Goal: Task Accomplishment & Management: Manage account settings

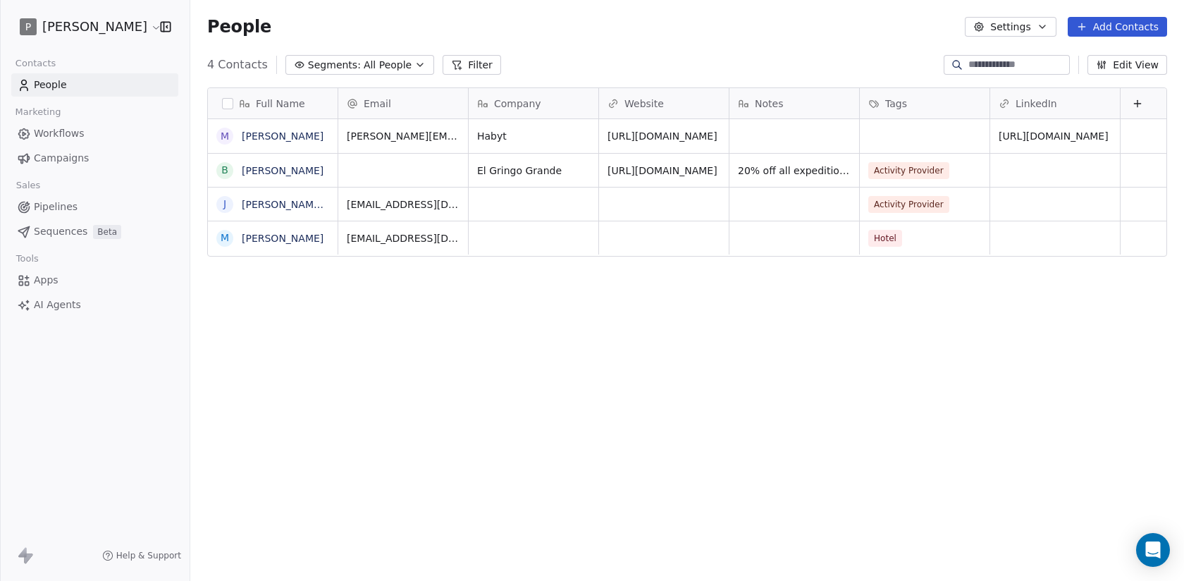
scroll to position [511, 994]
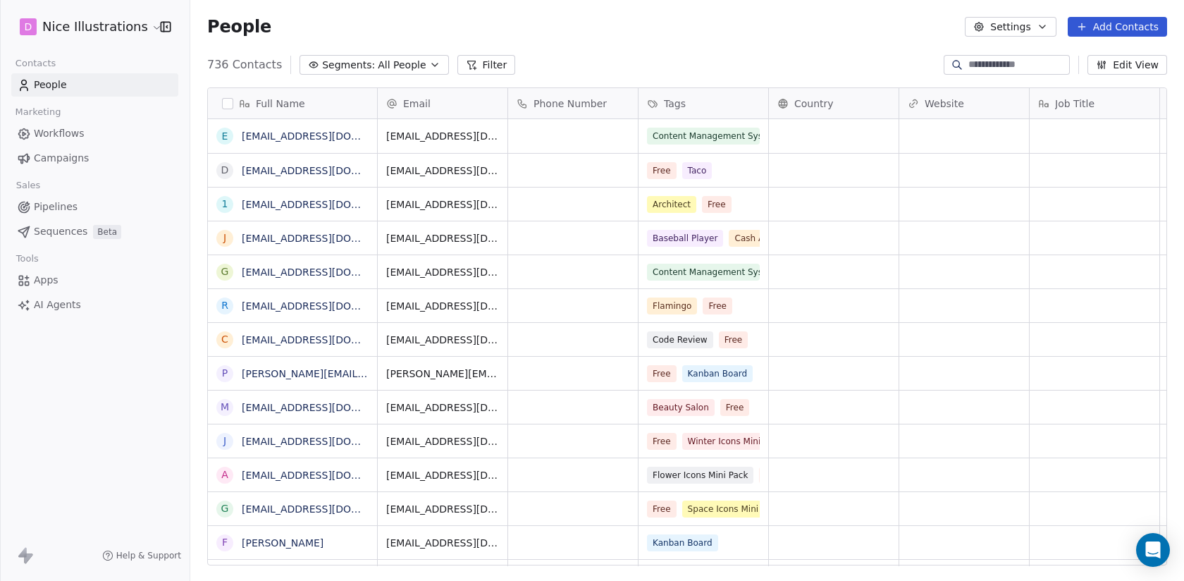
scroll to position [511, 994]
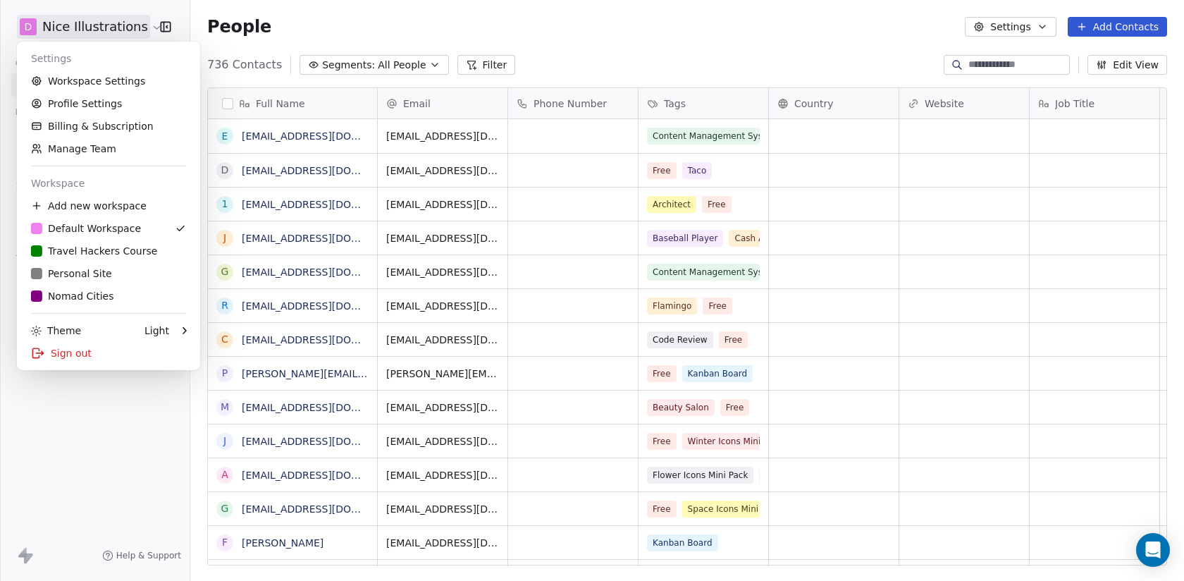
click at [146, 22] on html "D Nice Illustrations Contacts People Marketing Workflows Campaigns Sales Pipeli…" at bounding box center [592, 290] width 1184 height 581
click at [101, 270] on div "P Personal Site" at bounding box center [71, 273] width 81 height 14
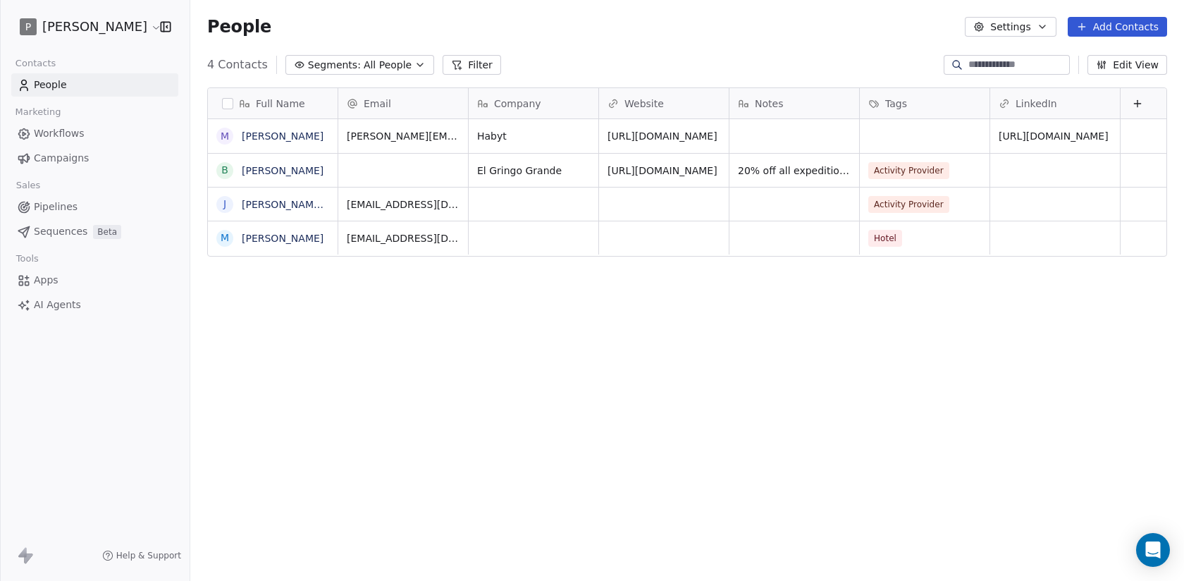
scroll to position [511, 994]
click at [225, 100] on button "button" at bounding box center [227, 103] width 11 height 11
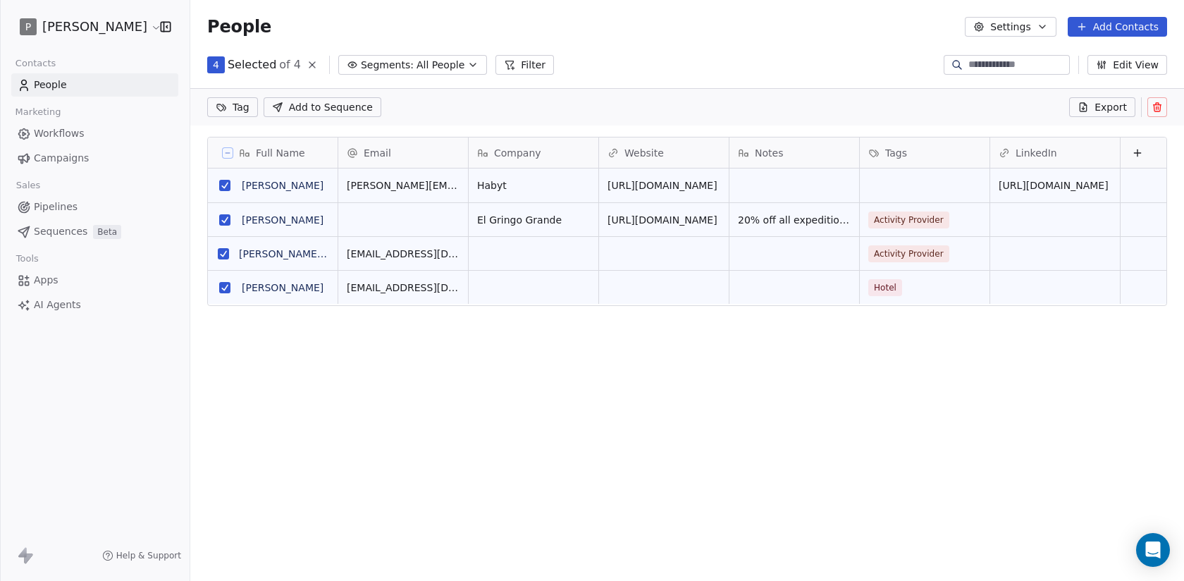
click at [225, 150] on icon at bounding box center [227, 152] width 7 height 7
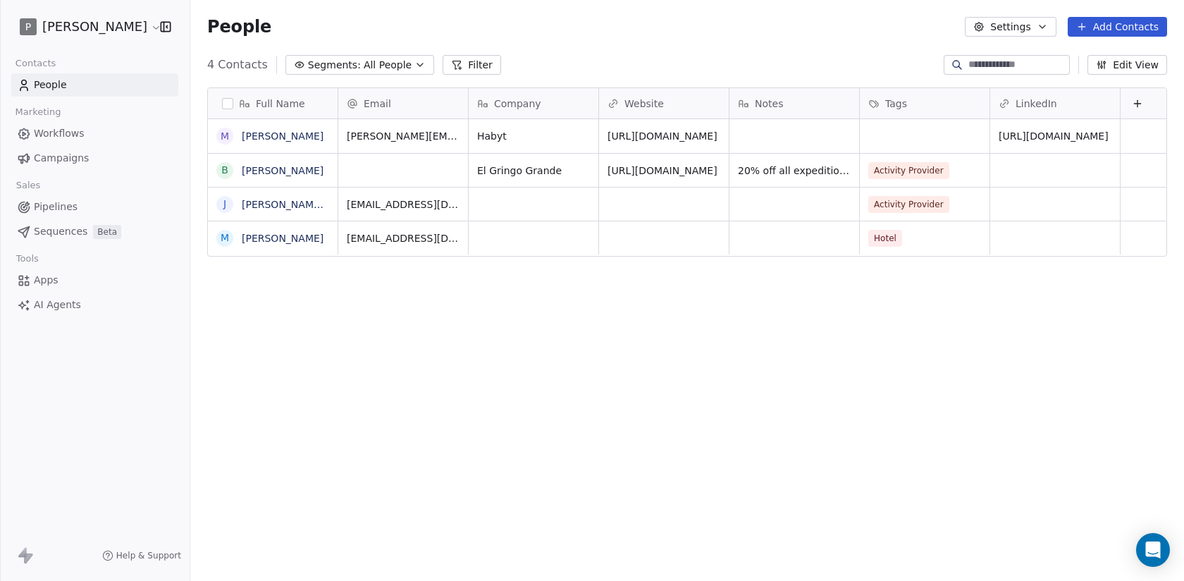
click at [227, 104] on button "button" at bounding box center [227, 103] width 11 height 11
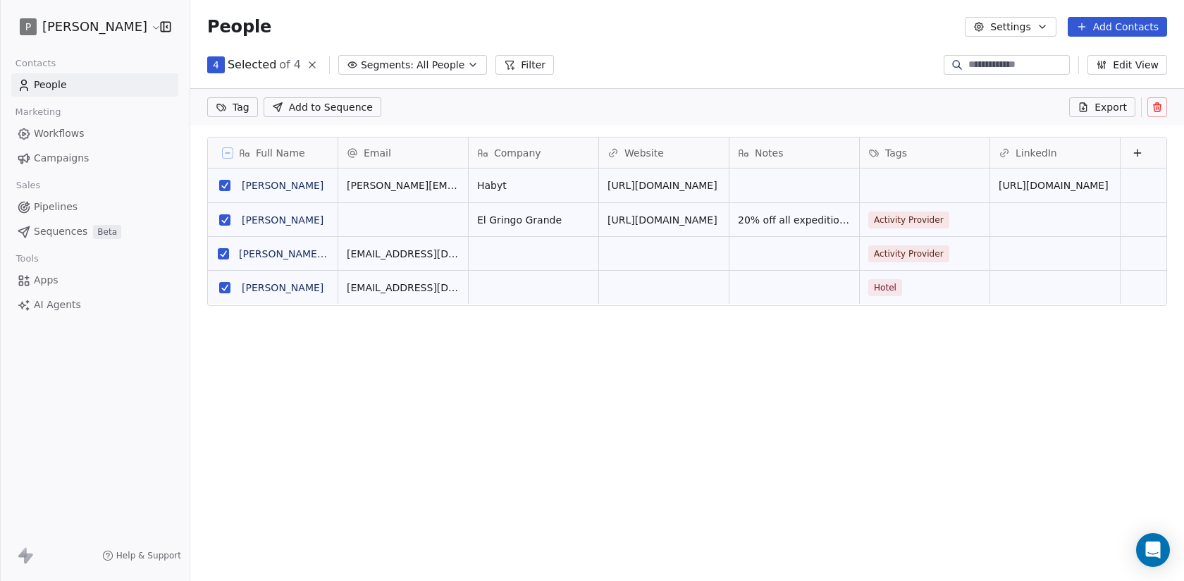
click at [224, 183] on button "grid" at bounding box center [224, 185] width 11 height 11
click at [222, 216] on button "grid" at bounding box center [224, 219] width 11 height 11
click at [1161, 107] on icon at bounding box center [1156, 106] width 11 height 11
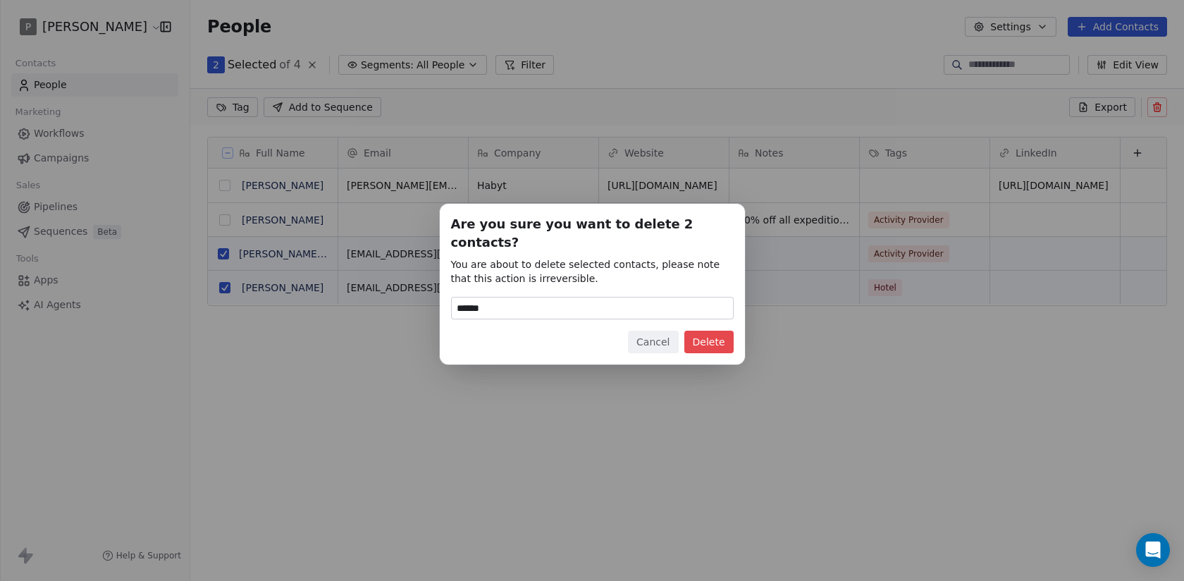
type input "******"
click at [717, 330] on button "Delete" at bounding box center [708, 341] width 49 height 23
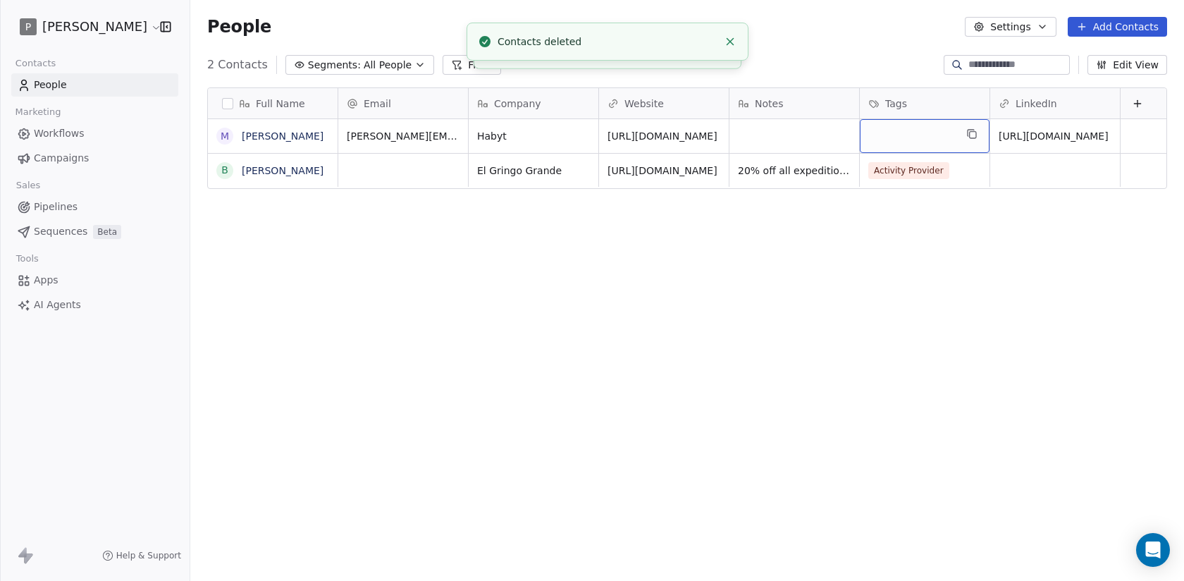
click at [905, 138] on div "grid" at bounding box center [925, 136] width 130 height 34
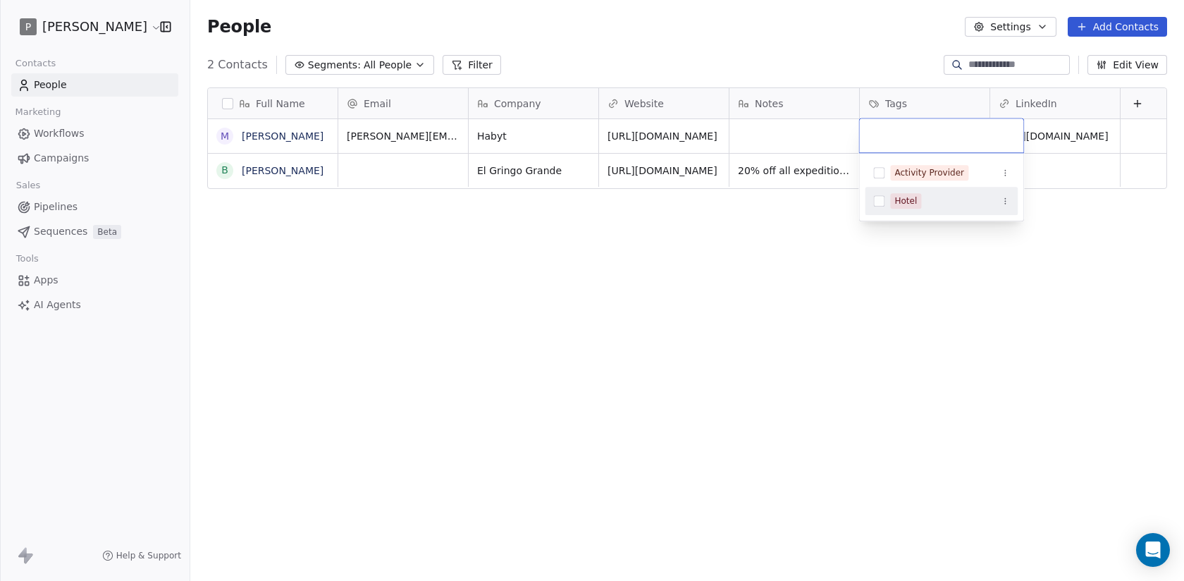
click at [882, 199] on button "Suggestions" at bounding box center [878, 200] width 11 height 11
click at [880, 252] on html "P Michael Folling Contacts People Marketing Workflows Campaigns Sales Pipelines…" at bounding box center [592, 290] width 1184 height 581
